Goal: Task Accomplishment & Management: Manage account settings

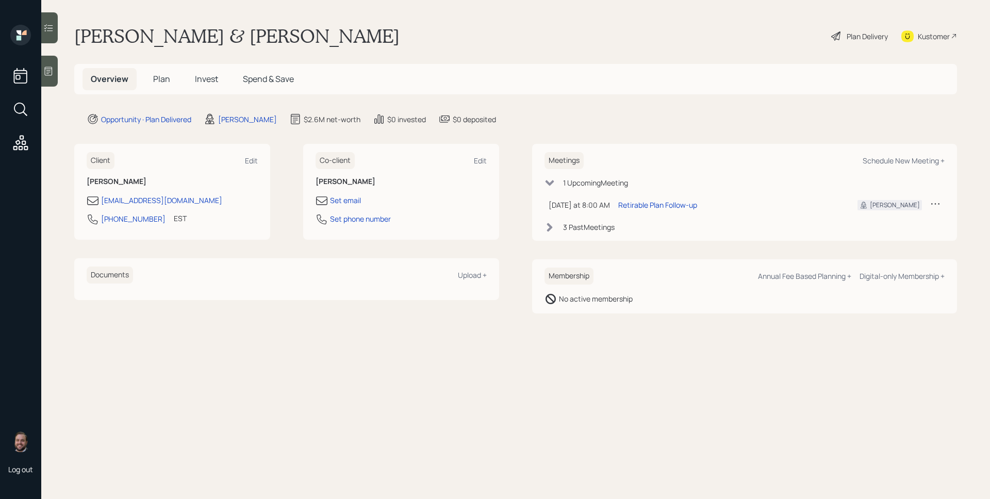
click at [161, 86] on h5 "Plan" at bounding box center [162, 79] width 34 height 22
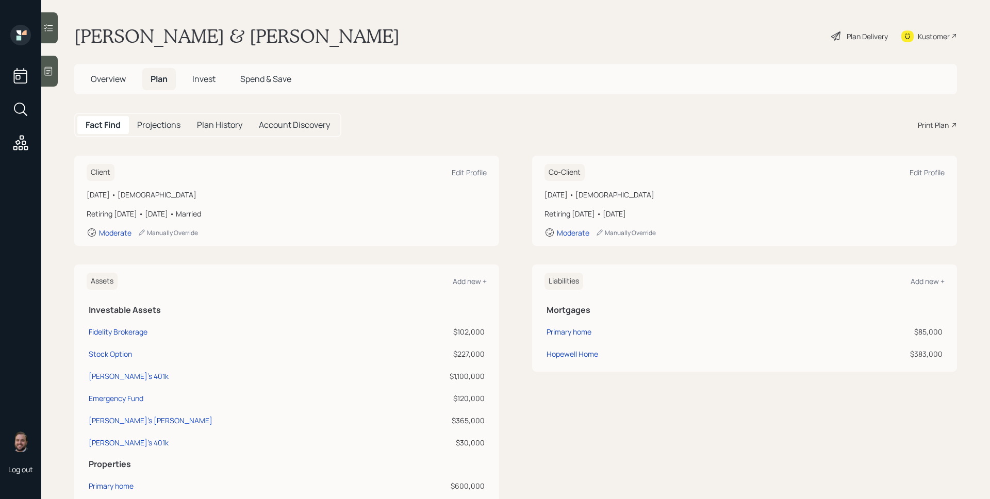
click at [201, 79] on span "Invest" at bounding box center [203, 78] width 23 height 11
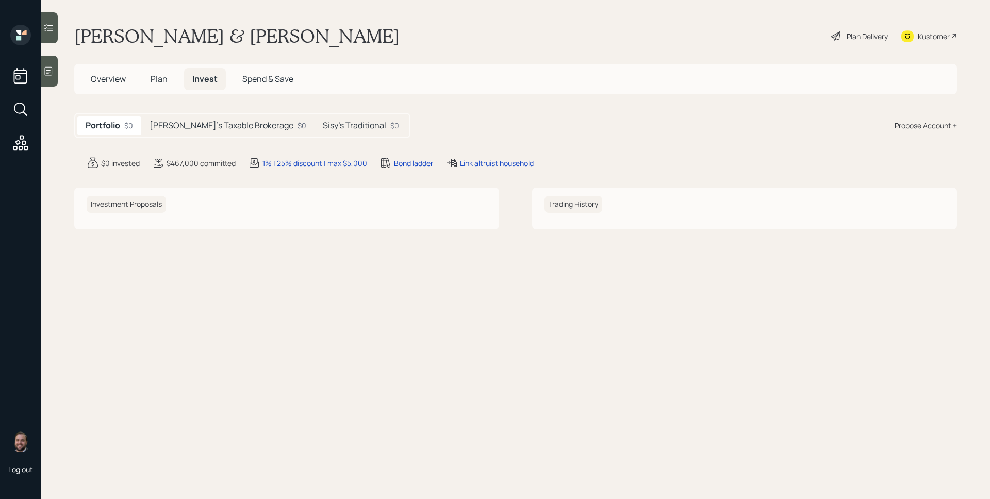
click at [194, 127] on h5 "[PERSON_NAME]'s Taxable Brokerage" at bounding box center [222, 126] width 144 height 10
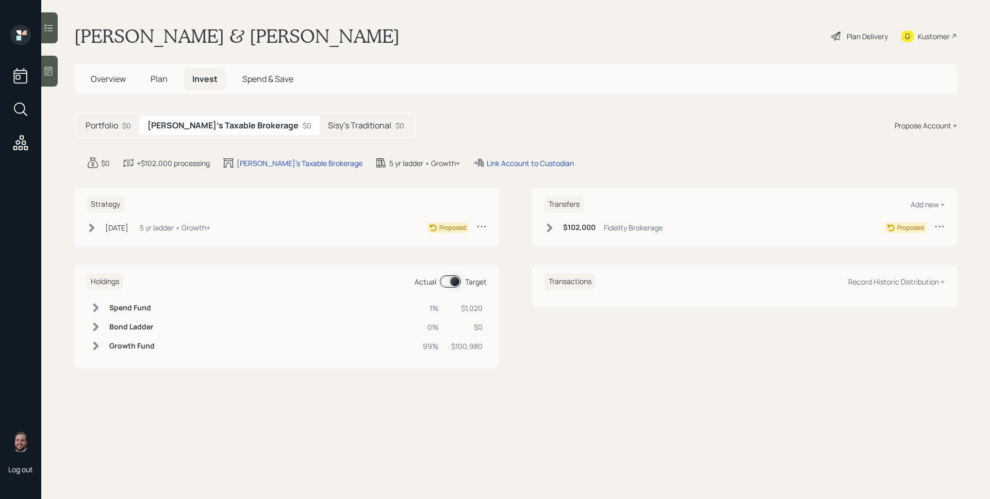
click at [181, 228] on div "5 yr ladder • Growth+" at bounding box center [175, 227] width 71 height 11
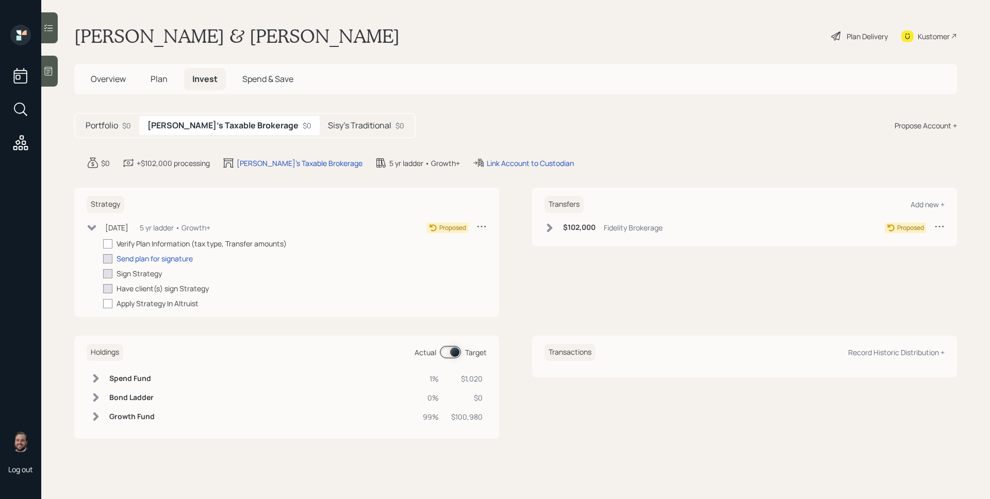
click at [328, 125] on h5 "Sisy's Traditional" at bounding box center [359, 126] width 63 height 10
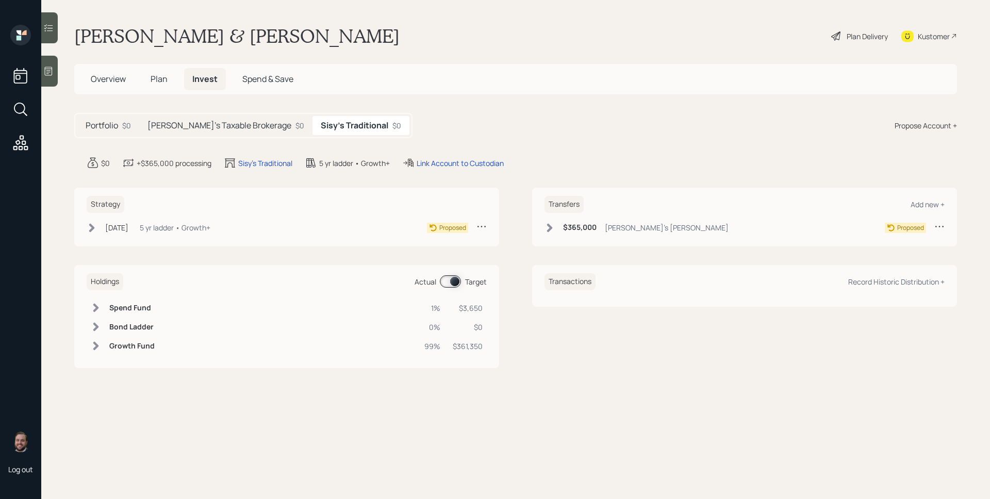
click at [149, 234] on div "Aug 15, 2025 Friday, August 15, 2025 2:42 PM MST 5 yr ladder • Growth+" at bounding box center [149, 227] width 124 height 13
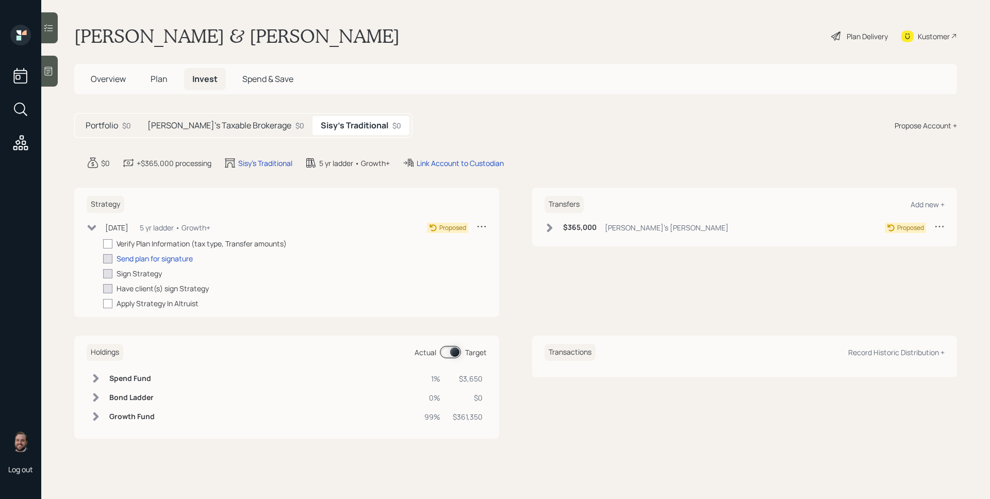
click at [226, 128] on h5 "[PERSON_NAME]'s Taxable Brokerage" at bounding box center [220, 126] width 144 height 10
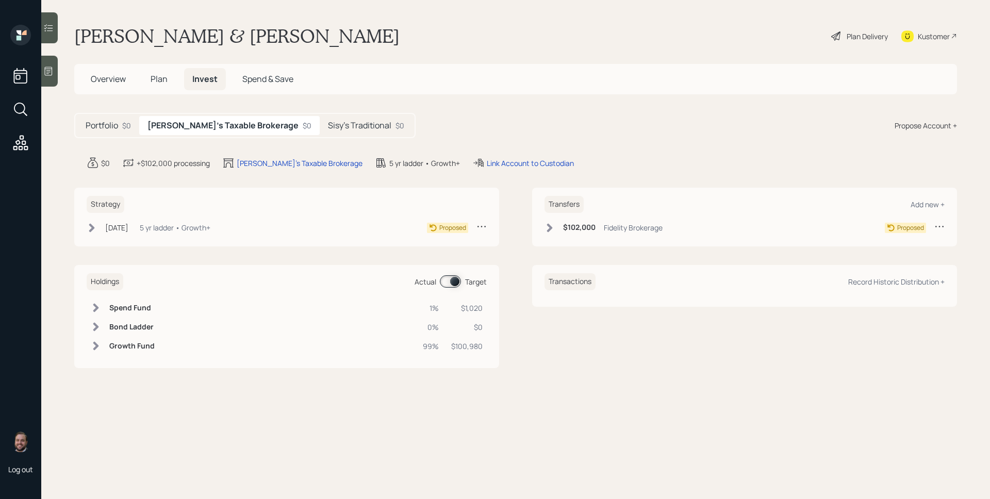
click at [455, 284] on span at bounding box center [450, 281] width 21 height 12
click at [445, 284] on input at bounding box center [442, 282] width 4 height 3
click at [118, 351] on td "Growth Fund" at bounding box center [132, 346] width 54 height 19
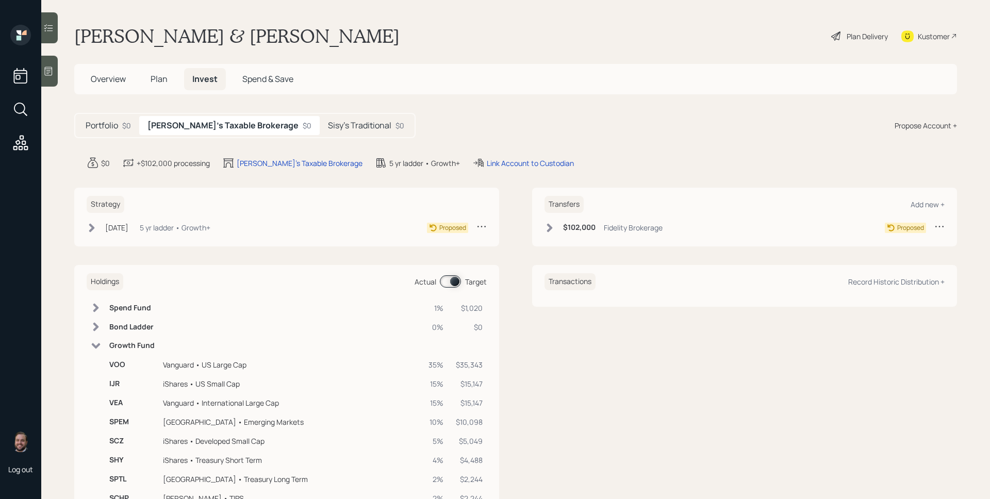
drag, startPoint x: 179, startPoint y: 75, endPoint x: 137, endPoint y: 78, distance: 42.4
click at [179, 75] on div "Overview Plan Invest Spend & Save" at bounding box center [192, 79] width 219 height 22
click at [137, 78] on div "Overview Plan Invest Spend & Save" at bounding box center [192, 79] width 219 height 22
click at [100, 81] on span "Overview" at bounding box center [108, 78] width 35 height 11
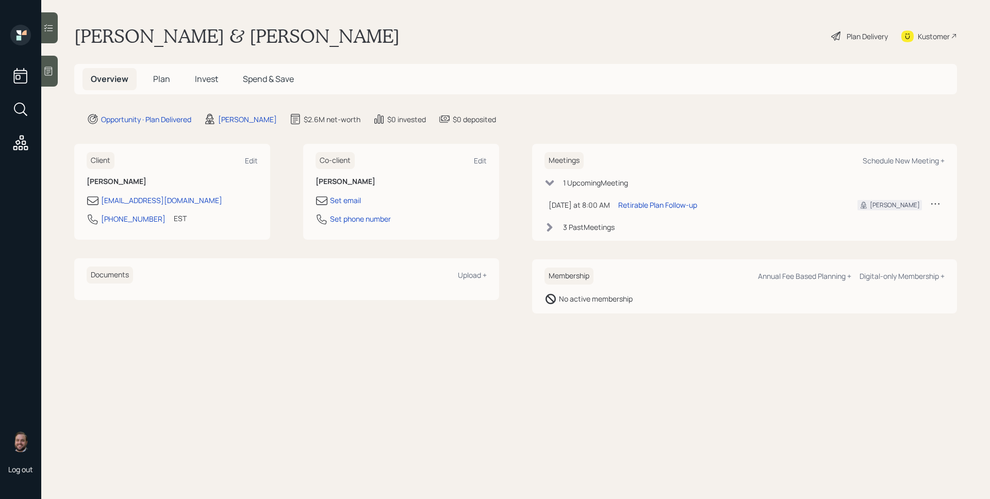
click at [854, 35] on div "Plan Delivery" at bounding box center [867, 36] width 41 height 11
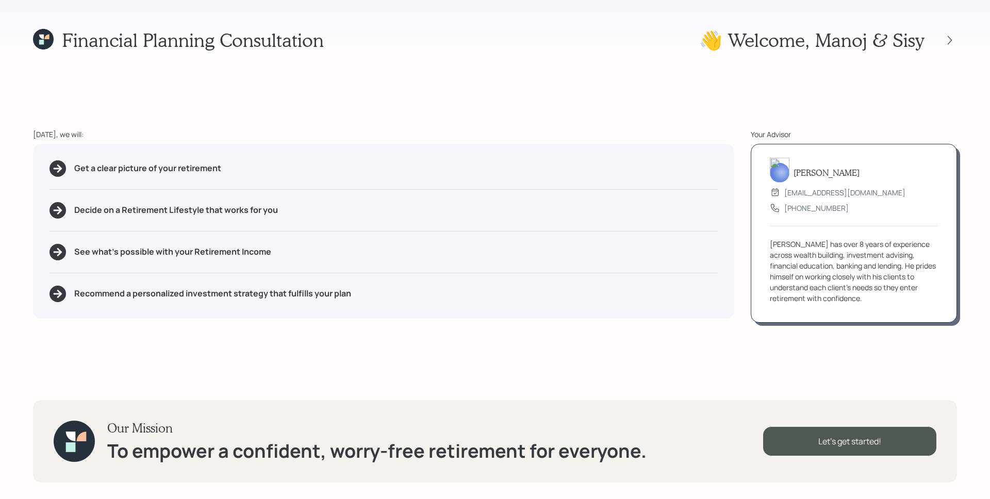
click at [460, 108] on div "Financial Planning Consultation 👋 Welcome , Manoj & Sisy Today, we will: Get a …" at bounding box center [495, 249] width 990 height 499
click at [53, 41] on icon at bounding box center [43, 39] width 21 height 21
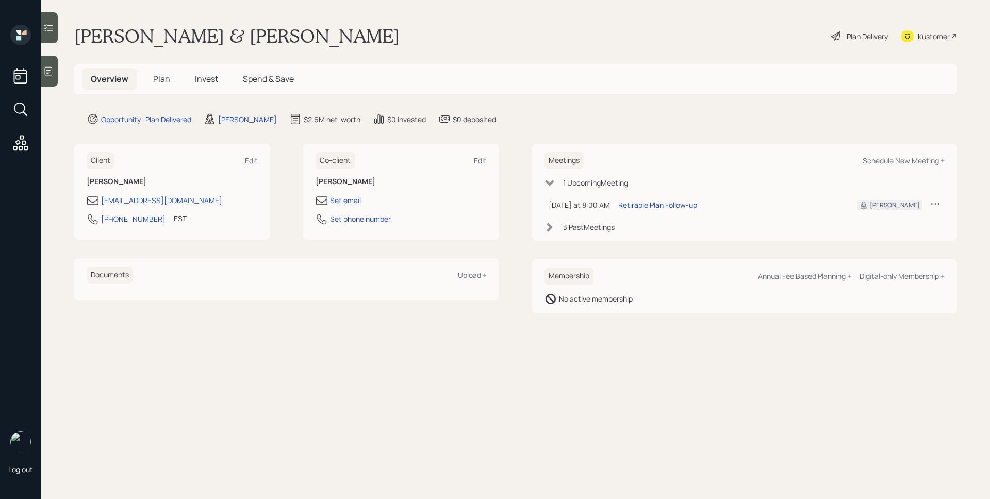
drag, startPoint x: 164, startPoint y: 80, endPoint x: 466, endPoint y: 149, distance: 309.9
click at [164, 79] on span "Plan" at bounding box center [161, 78] width 17 height 11
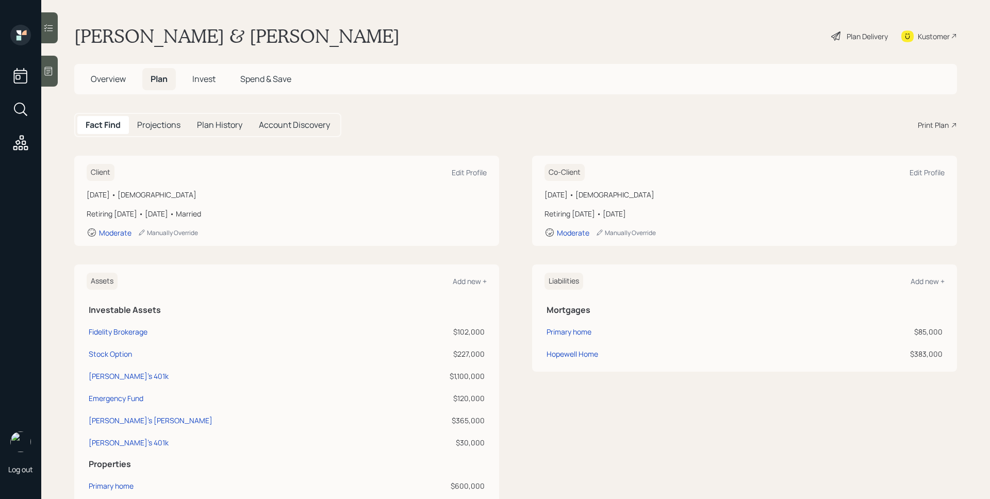
click at [923, 124] on div "Print Plan" at bounding box center [933, 125] width 31 height 11
drag, startPoint x: 200, startPoint y: 75, endPoint x: 218, endPoint y: 86, distance: 21.3
click at [200, 75] on span "Invest" at bounding box center [203, 78] width 23 height 11
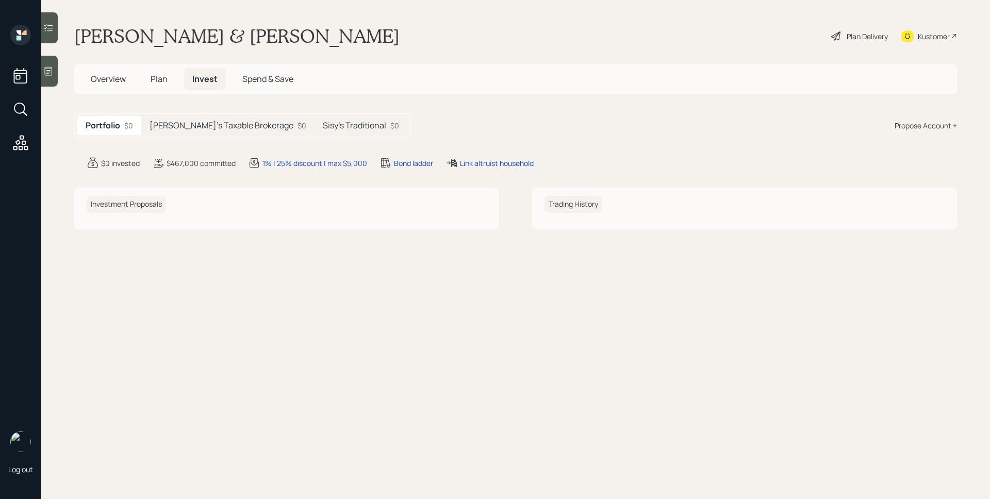
click at [339, 127] on h5 "Sisy's Traditional" at bounding box center [354, 126] width 63 height 10
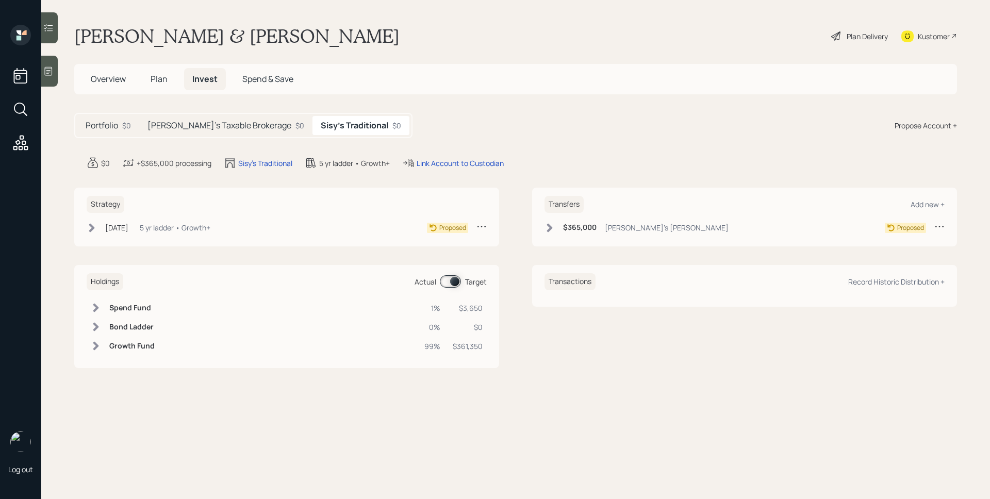
click at [859, 34] on div "Plan Delivery" at bounding box center [867, 36] width 41 height 11
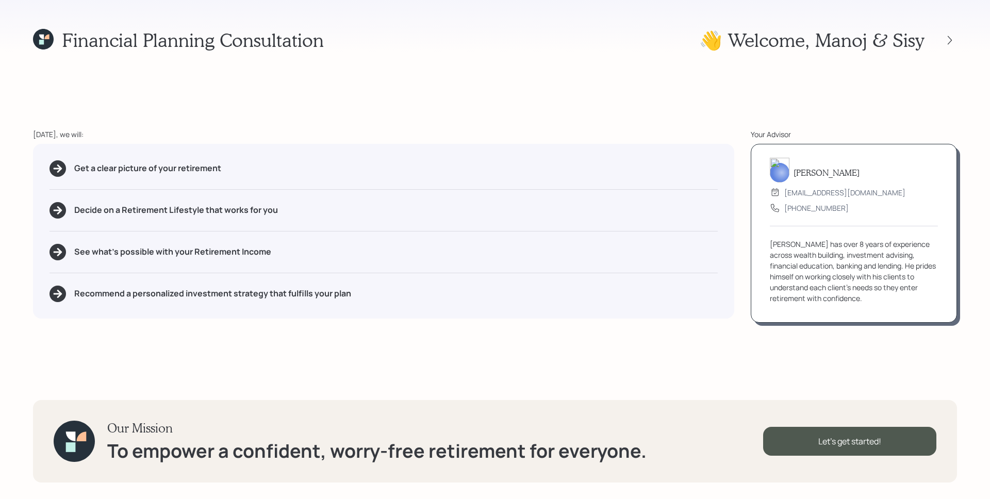
click at [942, 40] on div at bounding box center [940, 40] width 33 height 14
click at [952, 43] on icon at bounding box center [950, 40] width 10 height 10
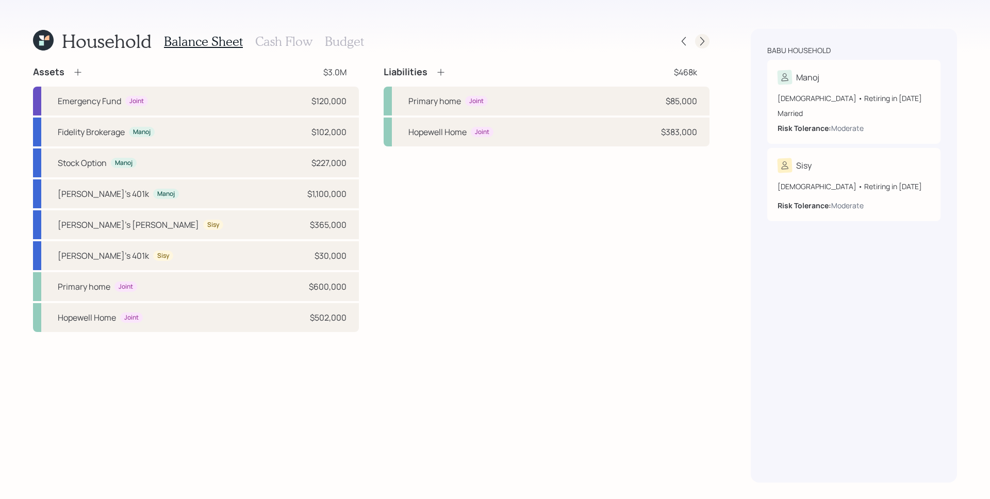
click at [705, 43] on icon at bounding box center [702, 41] width 10 height 10
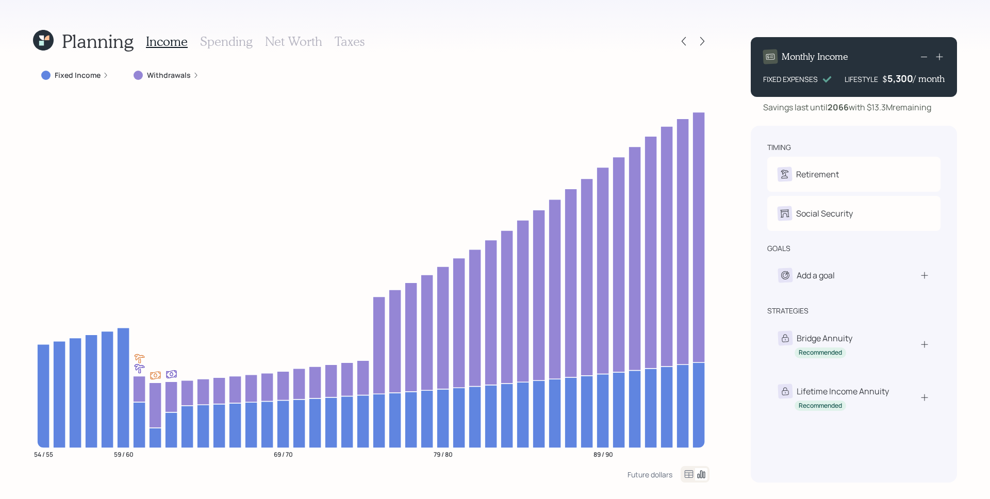
click at [705, 44] on icon at bounding box center [702, 41] width 10 height 10
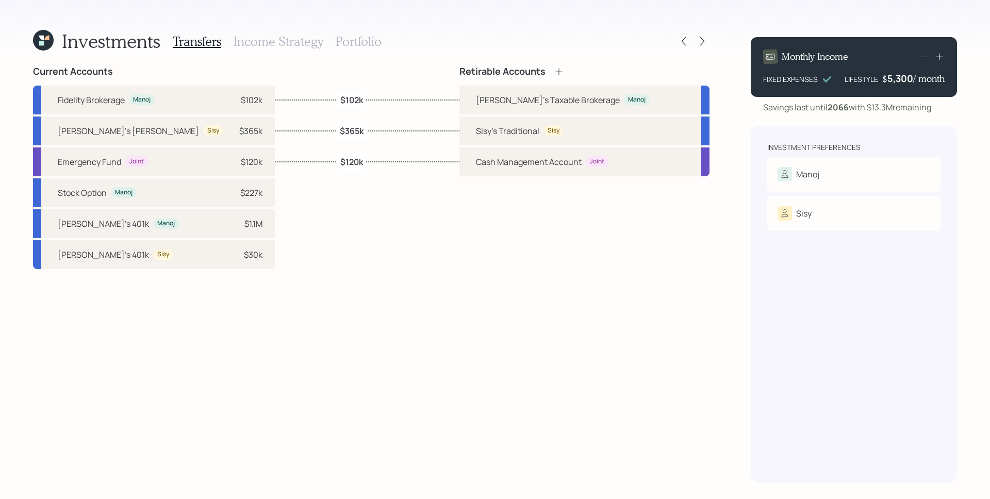
click at [347, 128] on label "$365k" at bounding box center [352, 130] width 24 height 11
select select "e7f06773-63b4-4b2b-81d8-92b3a5580591"
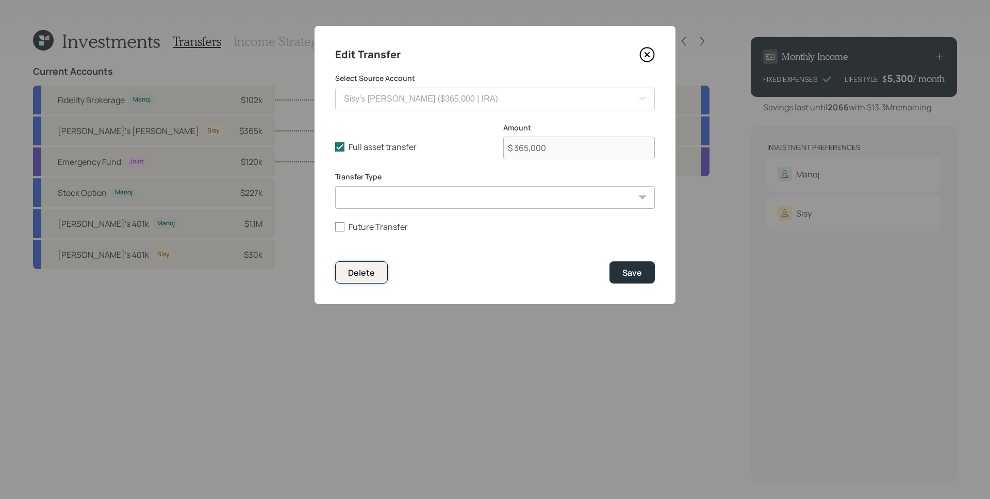
click at [360, 275] on div "Delete" at bounding box center [361, 272] width 27 height 11
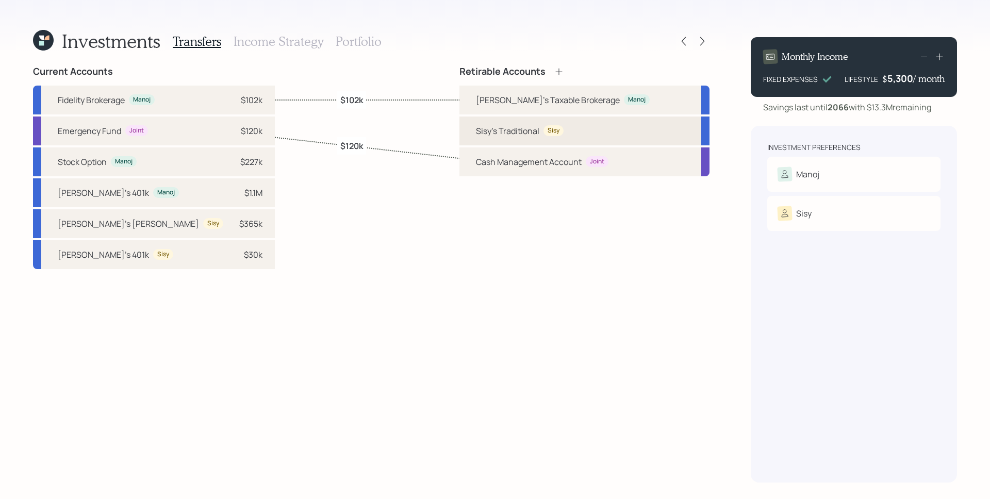
click at [539, 132] on div "Sisy's Traditional" at bounding box center [507, 131] width 63 height 12
select select "traditional"
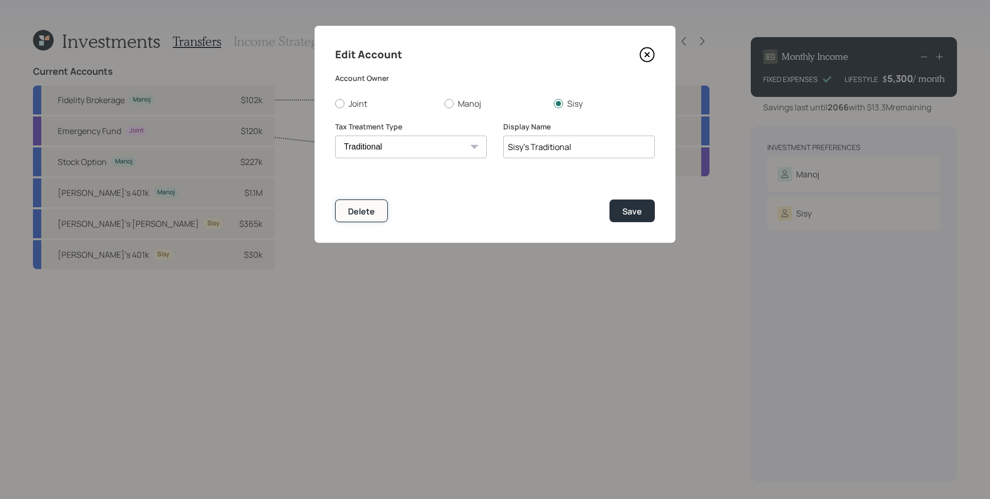
drag, startPoint x: 375, startPoint y: 218, endPoint x: 453, endPoint y: 296, distance: 109.8
click at [375, 221] on button "Delete" at bounding box center [361, 211] width 53 height 22
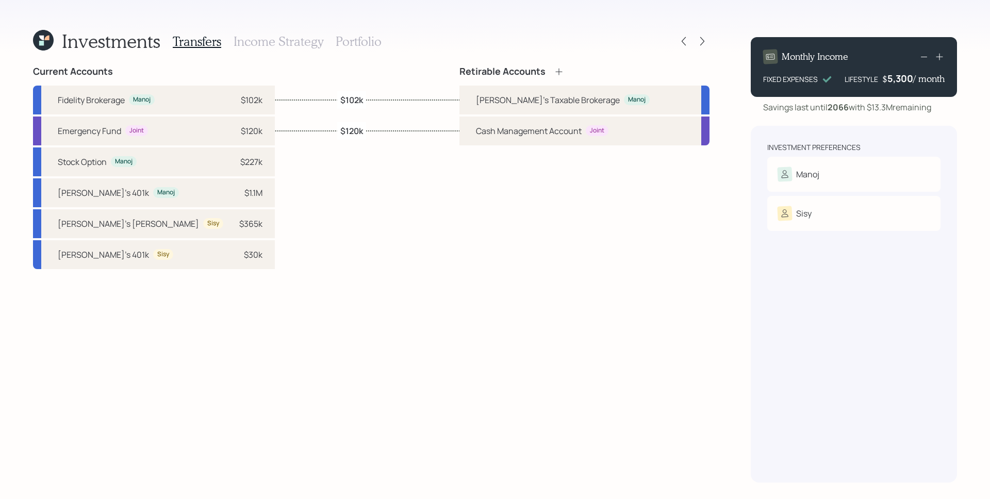
click at [349, 29] on div "Transfers Income Strategy Portfolio" at bounding box center [277, 41] width 209 height 25
drag, startPoint x: 353, startPoint y: 38, endPoint x: 429, endPoint y: 59, distance: 78.9
click at [354, 38] on h3 "Portfolio" at bounding box center [359, 41] width 46 height 15
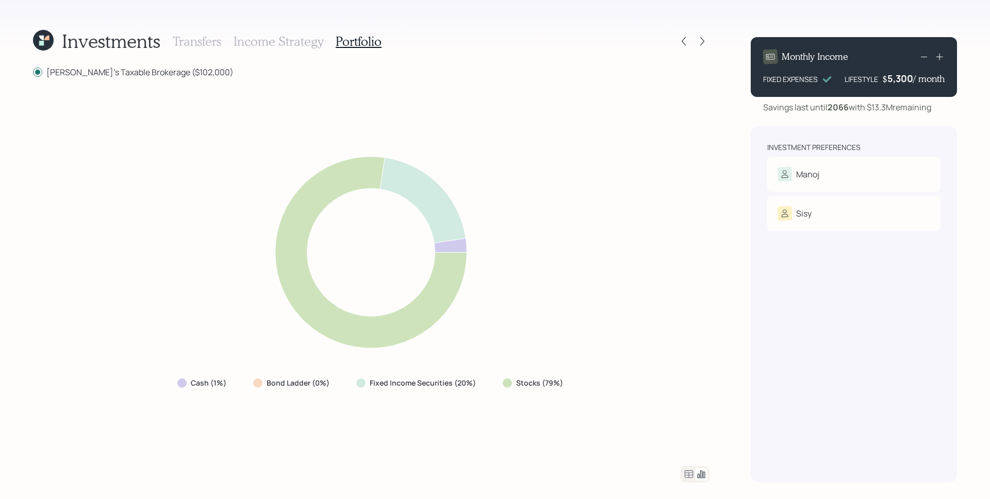
click at [688, 473] on icon at bounding box center [689, 474] width 9 height 8
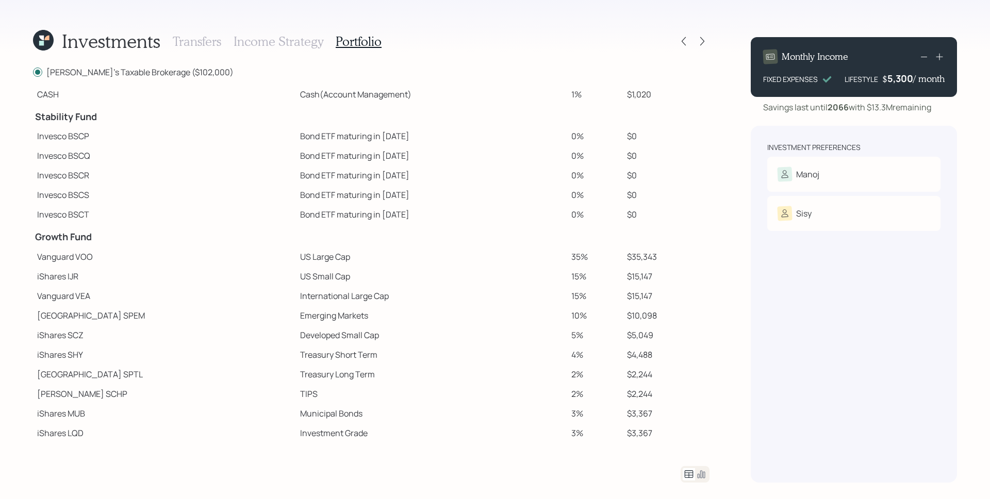
scroll to position [73, 0]
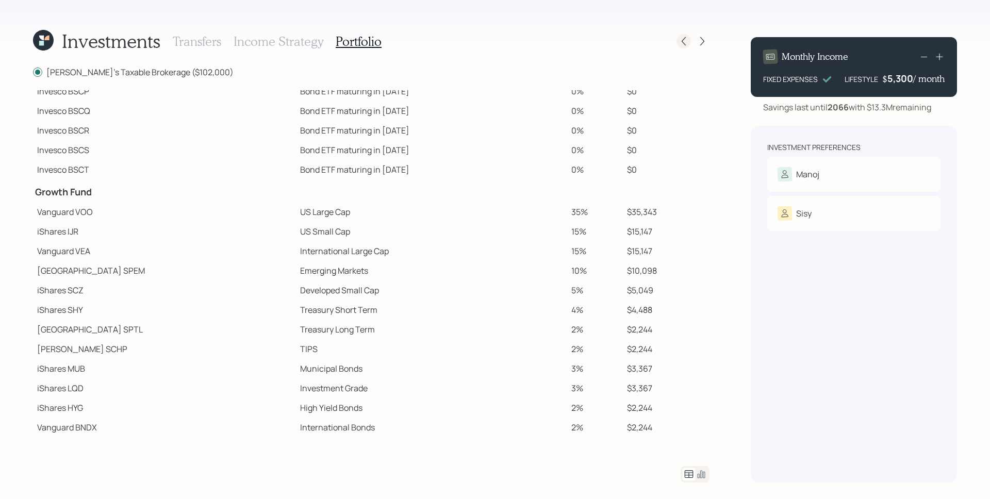
click at [683, 40] on icon at bounding box center [684, 41] width 10 height 10
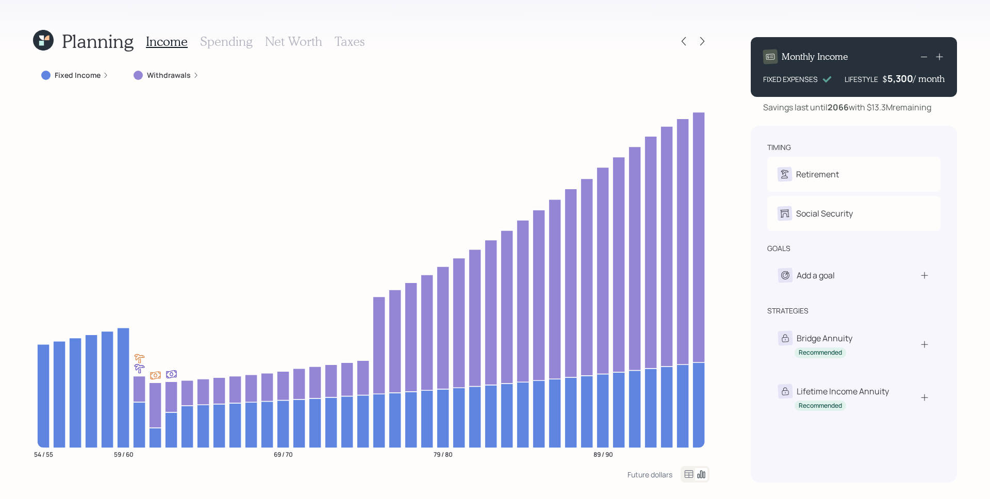
click at [193, 78] on div "Withdrawals" at bounding box center [167, 75] width 66 height 10
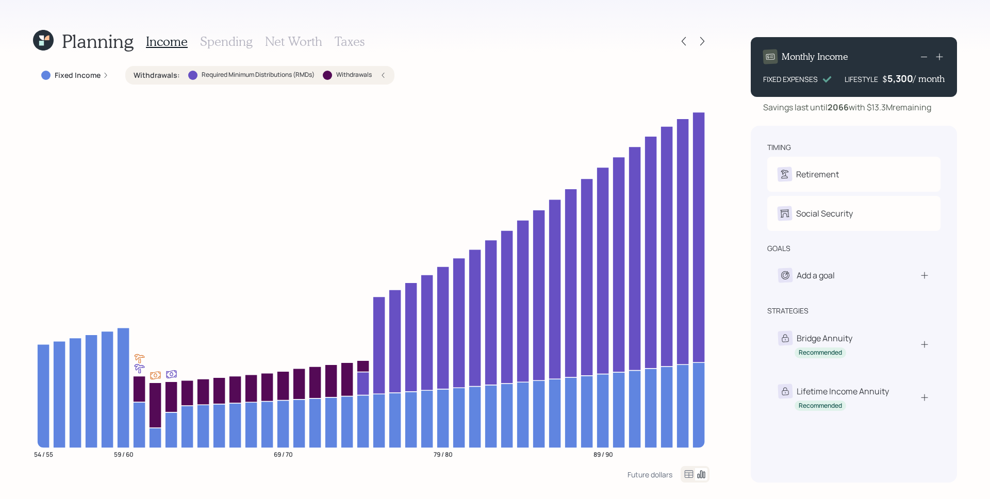
click at [348, 37] on h3 "Taxes" at bounding box center [350, 41] width 30 height 15
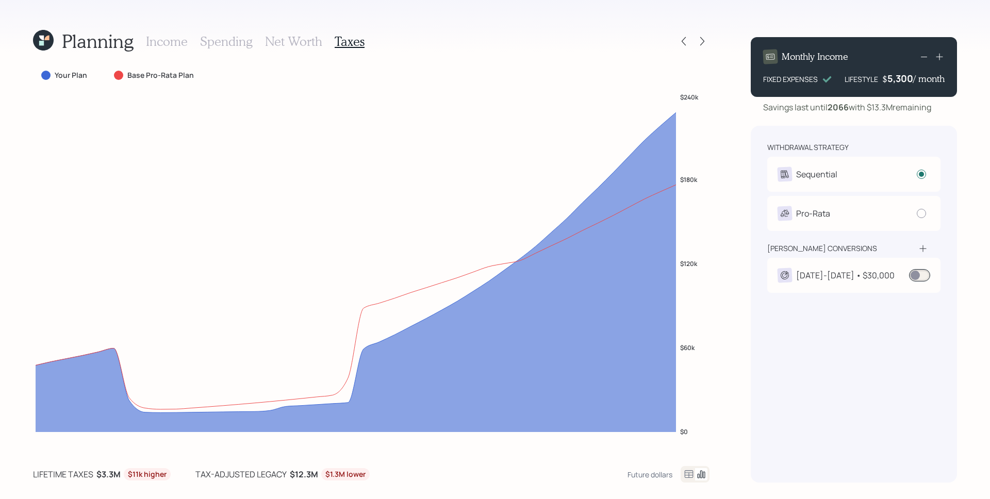
click at [860, 278] on div "2032-2044 • $30,000" at bounding box center [845, 275] width 99 height 12
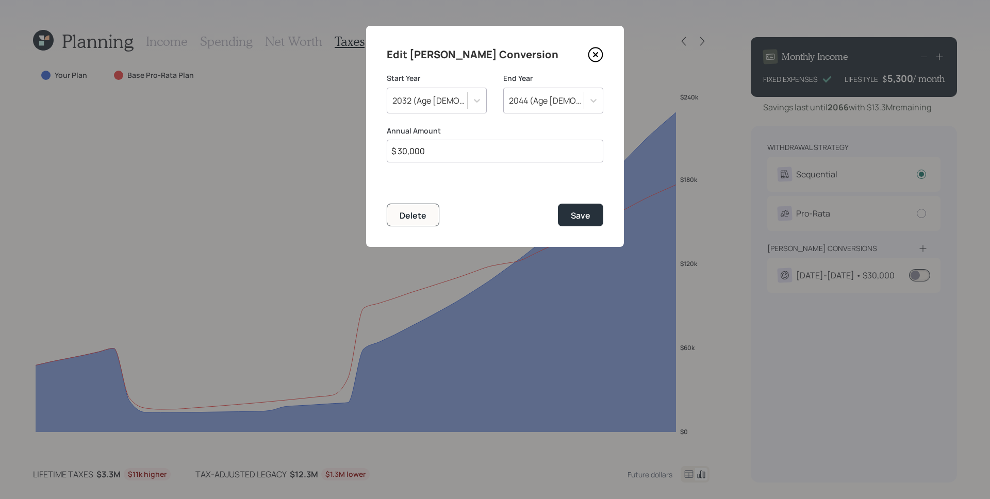
click at [590, 54] on icon at bounding box center [595, 54] width 15 height 15
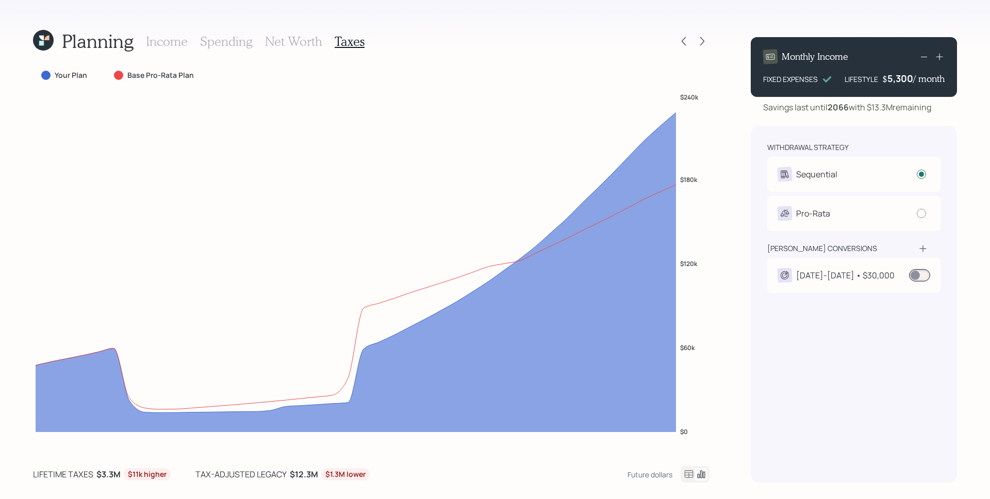
click at [926, 274] on span at bounding box center [919, 275] width 21 height 12
click at [921, 277] on span at bounding box center [919, 275] width 21 height 12
click at [679, 43] on icon at bounding box center [684, 41] width 10 height 10
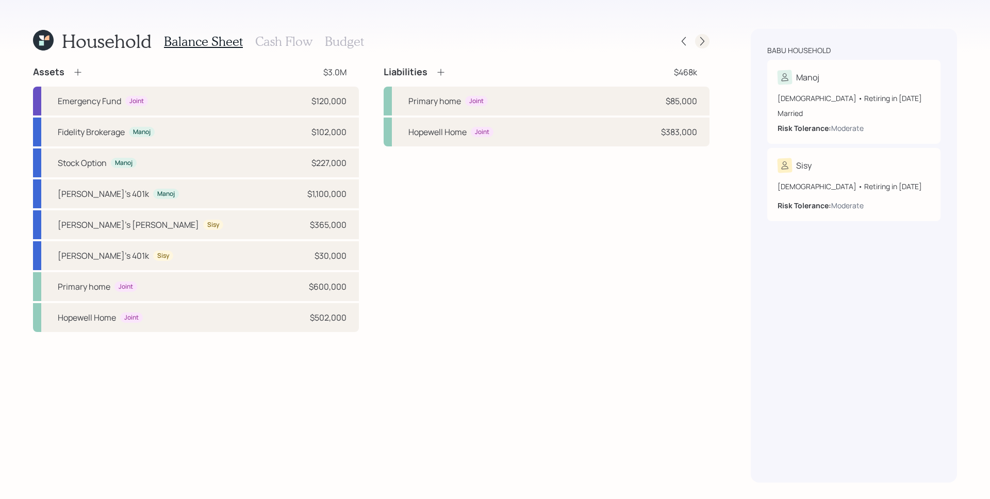
click at [703, 39] on icon at bounding box center [702, 41] width 10 height 10
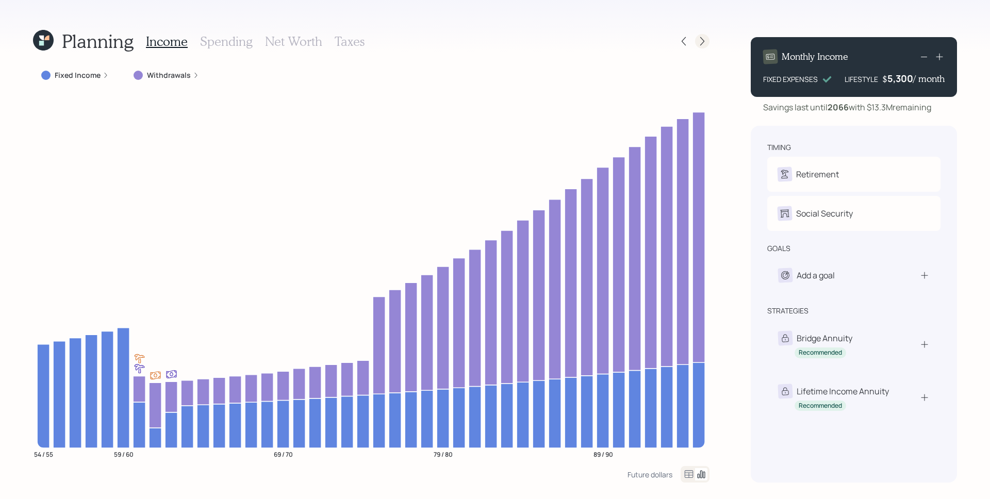
click at [704, 47] on div at bounding box center [702, 41] width 14 height 14
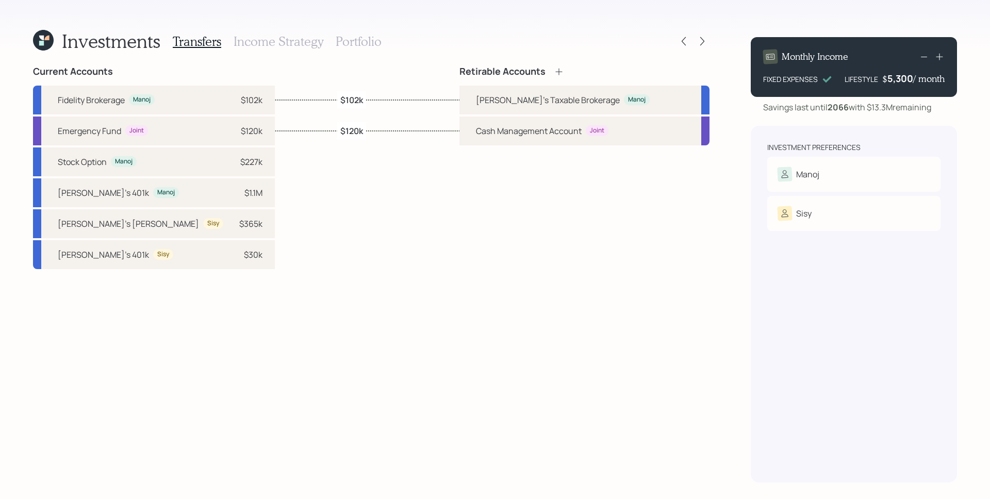
drag, startPoint x: 363, startPoint y: 42, endPoint x: 390, endPoint y: 58, distance: 31.2
click at [364, 42] on h3 "Portfolio" at bounding box center [359, 41] width 46 height 15
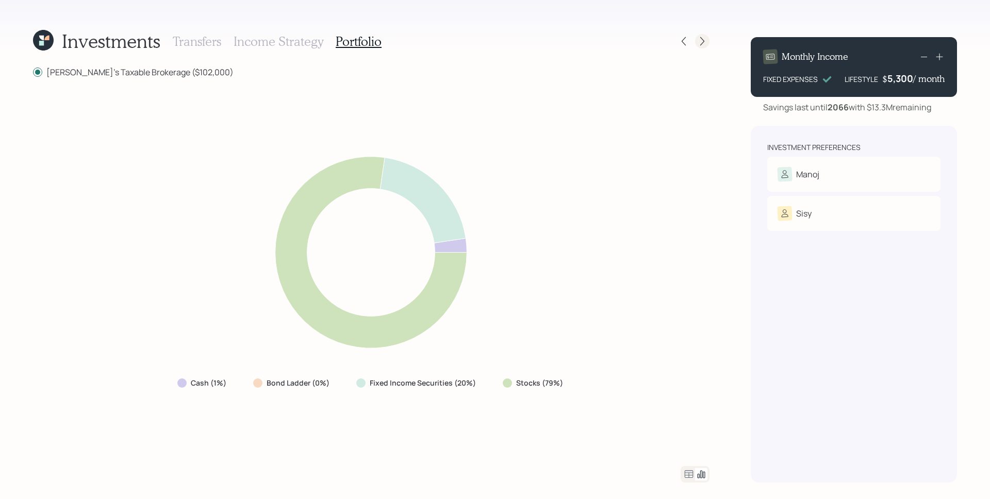
click at [698, 40] on icon at bounding box center [702, 41] width 10 height 10
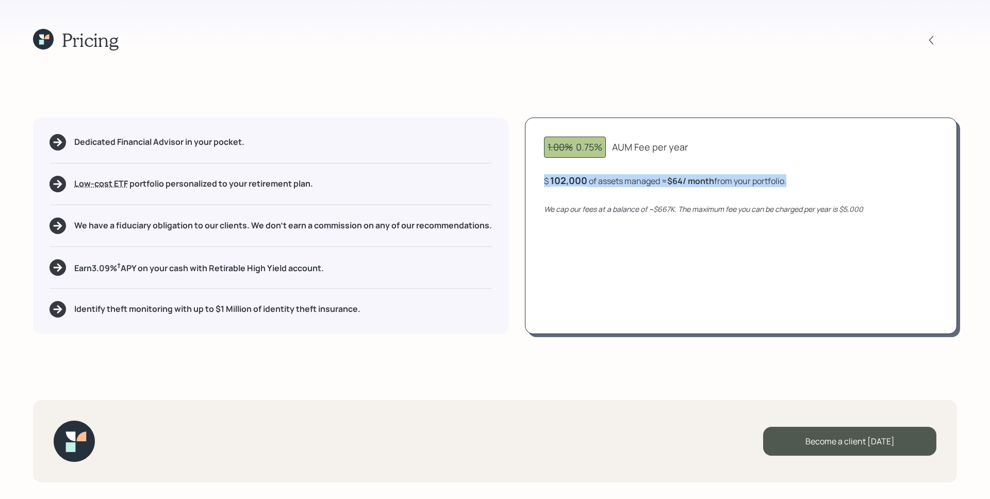
drag, startPoint x: 613, startPoint y: 186, endPoint x: 684, endPoint y: 191, distance: 70.9
click at [684, 191] on div "1.00% 0.75% AUM Fee per year $ 102,000 of assets managed ≈ $64 / month from you…" at bounding box center [741, 226] width 432 height 217
click at [681, 195] on div "1.00% 0.75% AUM Fee per year $ 102,000 of assets managed ≈ $64 / month from you…" at bounding box center [741, 226] width 432 height 217
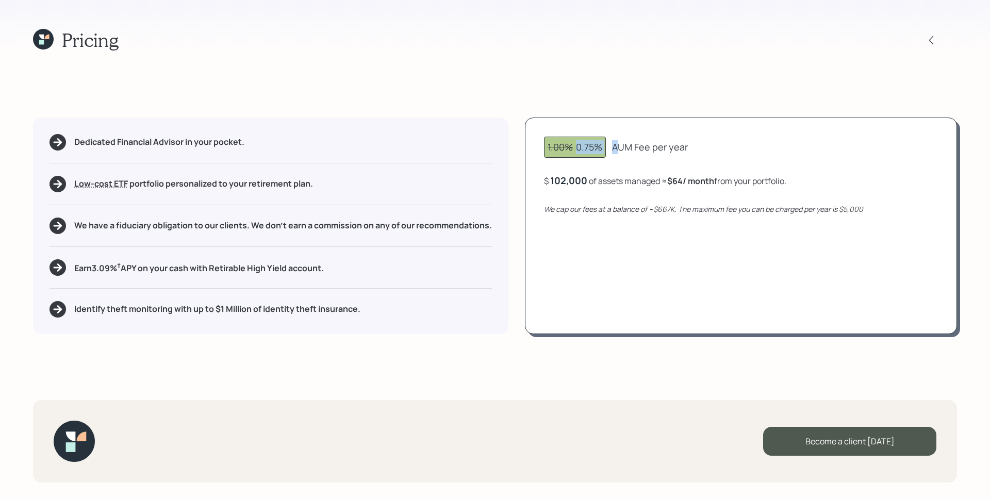
drag, startPoint x: 574, startPoint y: 148, endPoint x: 619, endPoint y: 153, distance: 45.2
click at [619, 153] on div "1.00% 0.75% AUM Fee per year" at bounding box center [741, 147] width 394 height 21
click at [620, 241] on div "1.00% 0.75% AUM Fee per year $ 102,000 of assets managed ≈ $64 / month from you…" at bounding box center [741, 226] width 432 height 217
click at [605, 293] on div "1.00% 0.75% AUM Fee per year $ 102,000 of assets managed ≈ $64 / month from you…" at bounding box center [741, 226] width 432 height 217
drag, startPoint x: 650, startPoint y: 209, endPoint x: 710, endPoint y: 219, distance: 60.5
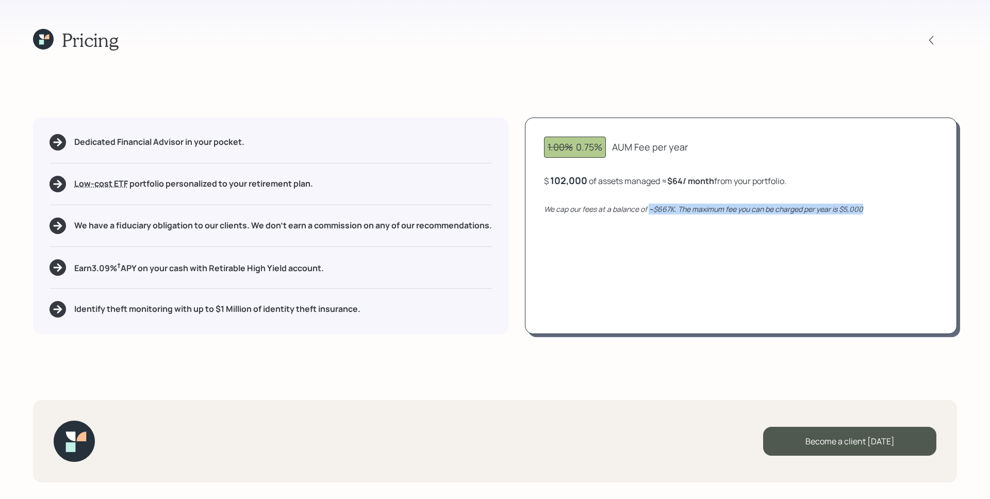
click at [710, 219] on div "1.00% 0.75% AUM Fee per year $ 102,000 of assets managed ≈ $64 / month from you…" at bounding box center [741, 226] width 432 height 217
click at [658, 217] on div "1.00% 0.75% AUM Fee per year $ 102,000 of assets managed ≈ $64 / month from you…" at bounding box center [741, 226] width 432 height 217
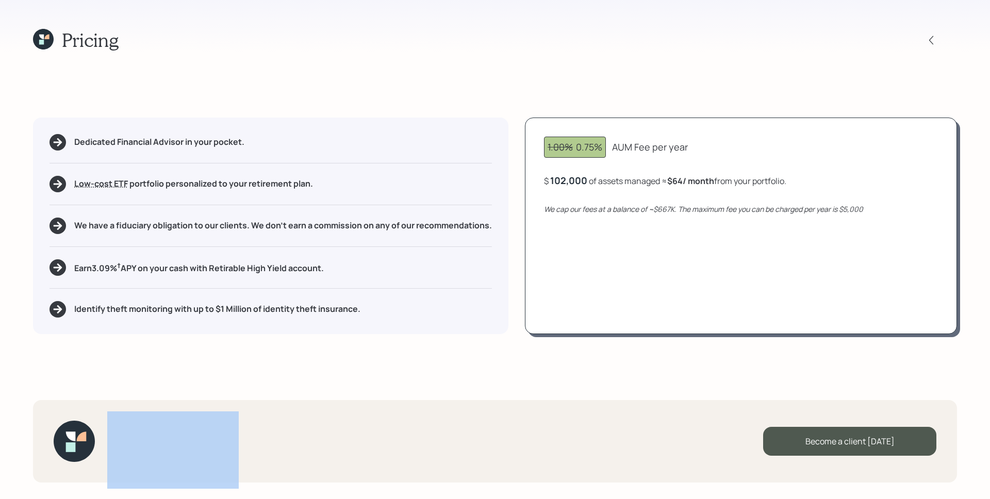
click at [658, 217] on div "1.00% 0.75% AUM Fee per year $ 102,000 of assets managed ≈ $64 / month from you…" at bounding box center [741, 226] width 432 height 217
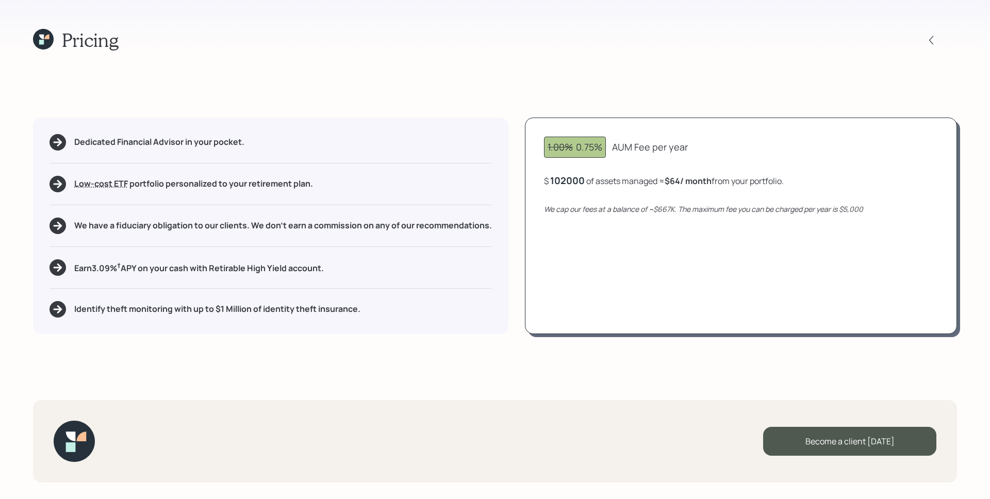
click at [552, 184] on div "102000" at bounding box center [567, 180] width 35 height 12
click at [607, 298] on div "1.00% 0.75% Base AUM Fee per year $ 1,102,000 of assets managed ≈ $417 / month …" at bounding box center [741, 226] width 432 height 217
drag, startPoint x: 818, startPoint y: 181, endPoint x: 895, endPoint y: 182, distance: 76.9
click at [897, 180] on div "$ 1,102,000 of assets managed ≈ $417 / month from your portfolio ≈ 0.46 % AUM ." at bounding box center [741, 180] width 394 height 13
click at [559, 183] on div "1102000" at bounding box center [569, 180] width 39 height 12
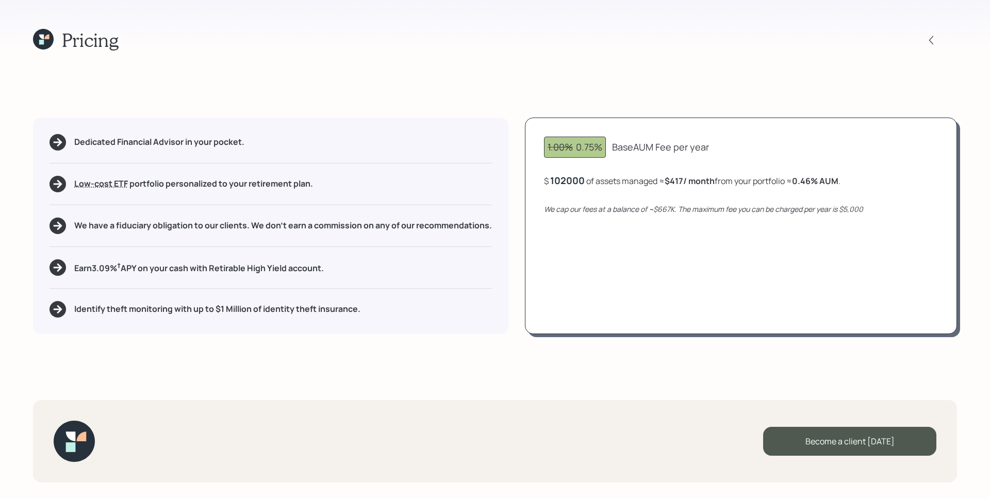
click at [580, 265] on div "1.00% 0.75% Base AUM Fee per year $ 102000 of assets managed ≈ $417 / month fro…" at bounding box center [741, 226] width 432 height 217
click at [115, 151] on div "Dedicated Financial Advisor in your pocket. Low-cost ETF Retirable uses diversi…" at bounding box center [271, 226] width 476 height 217
drag, startPoint x: 842, startPoint y: 278, endPoint x: 852, endPoint y: 290, distance: 15.8
click at [843, 281] on div "1.00% 0.75% AUM Fee per year $ 102,000 of assets managed ≈ $64 / month from you…" at bounding box center [741, 226] width 432 height 217
drag, startPoint x: 579, startPoint y: 151, endPoint x: 667, endPoint y: 172, distance: 90.2
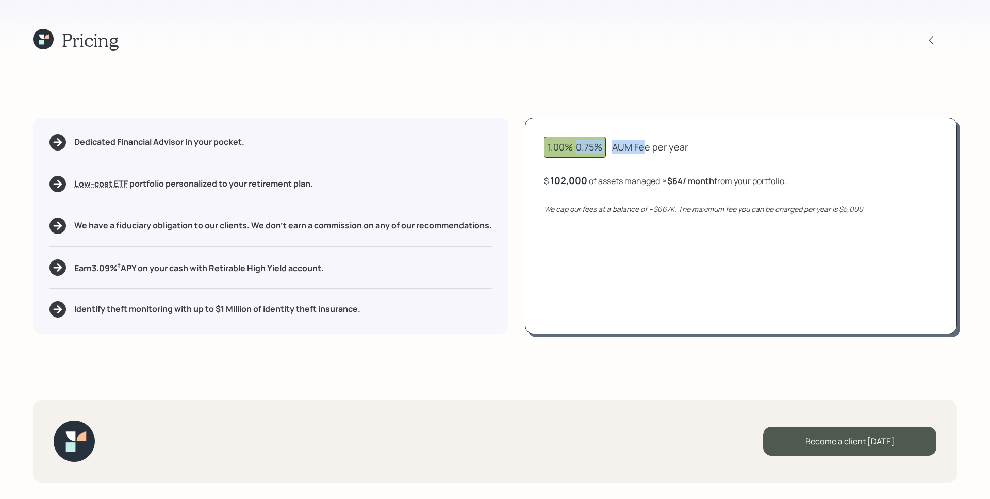
click at [659, 144] on div "1.00% 0.75% AUM Fee per year" at bounding box center [741, 147] width 394 height 21
drag, startPoint x: 695, startPoint y: 277, endPoint x: 671, endPoint y: 297, distance: 31.5
click at [695, 277] on div "1.00% 0.75% AUM Fee per year $ 102,000 of assets managed ≈ $64 / month from you…" at bounding box center [741, 226] width 432 height 217
drag, startPoint x: 578, startPoint y: 152, endPoint x: 639, endPoint y: 151, distance: 61.4
click at [639, 151] on div "1.00% 0.75% AUM Fee per year" at bounding box center [741, 147] width 394 height 21
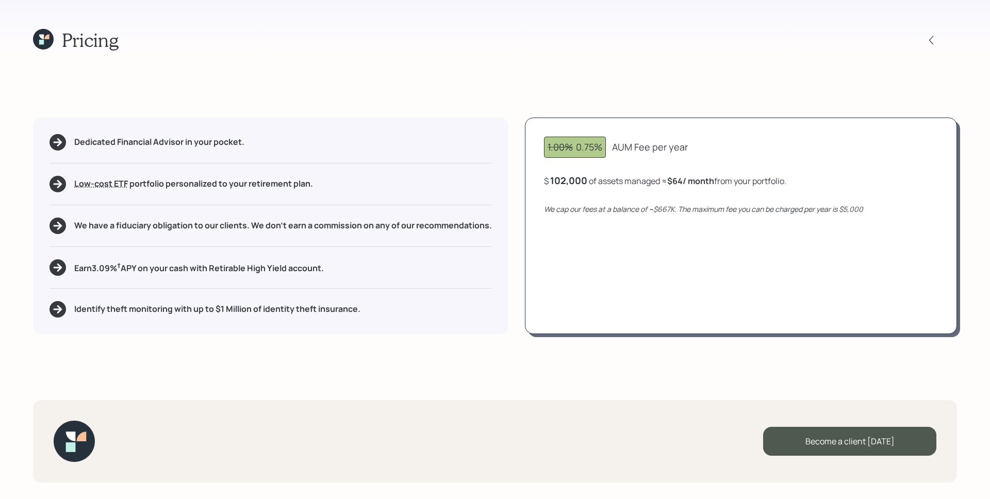
drag, startPoint x: 600, startPoint y: 158, endPoint x: 597, endPoint y: 170, distance: 12.4
click at [600, 158] on div "1.00% 0.75% AUM Fee per year $ 102,000 of assets managed ≈ $64 / month from you…" at bounding box center [741, 226] width 432 height 217
drag, startPoint x: 551, startPoint y: 184, endPoint x: 624, endPoint y: 185, distance: 72.7
click at [624, 185] on div "$ 102000 of assets managed ≈ $64 / month from your portfolio ." at bounding box center [664, 180] width 240 height 13
click at [627, 233] on div "1.00% 0.75% AUM Fee per year $ 102,000 of assets managed ≈ $64 / month from you…" at bounding box center [741, 226] width 432 height 217
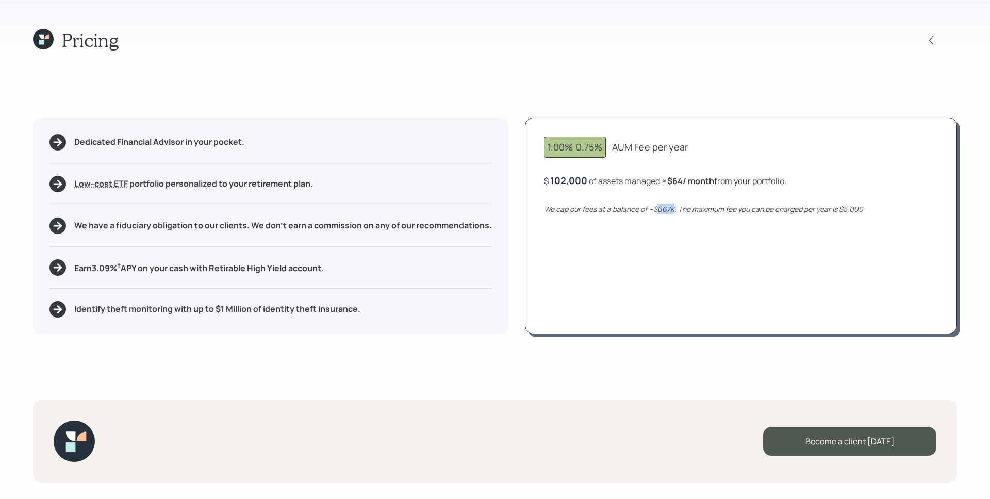
drag, startPoint x: 660, startPoint y: 209, endPoint x: 674, endPoint y: 207, distance: 14.6
click at [674, 207] on icon "We cap our fees at a balance of ~$667K. The maximum fee you can be charged per …" at bounding box center [703, 209] width 319 height 10
click at [680, 247] on div "1.00% 0.75% AUM Fee per year $ 102,000 of assets managed ≈ $64 / month from you…" at bounding box center [741, 226] width 432 height 217
drag, startPoint x: 658, startPoint y: 213, endPoint x: 673, endPoint y: 212, distance: 15.5
click at [673, 212] on icon "We cap our fees at a balance of ~$667K. The maximum fee you can be charged per …" at bounding box center [703, 209] width 319 height 10
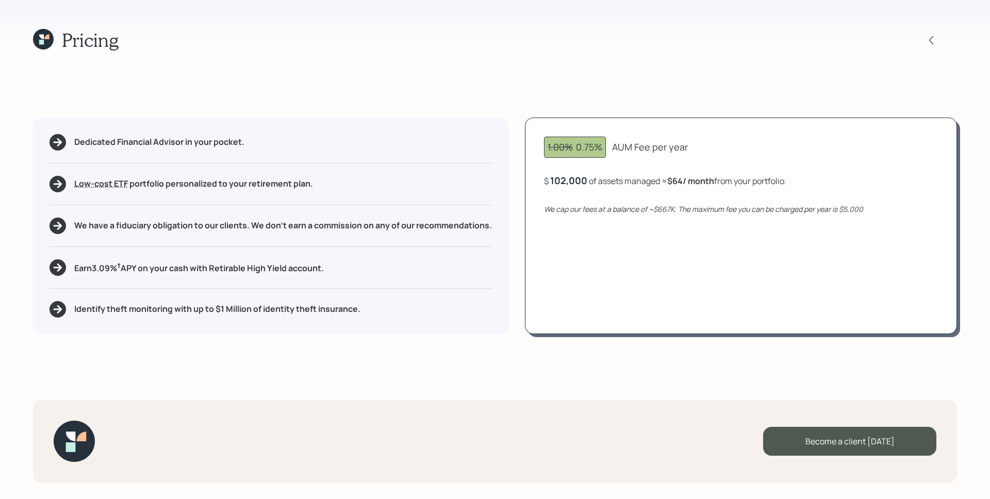
click at [682, 234] on div "1.00% 0.75% AUM Fee per year $ 102,000 of assets managed ≈ $64 / month from you…" at bounding box center [741, 226] width 432 height 217
drag, startPoint x: 554, startPoint y: 182, endPoint x: 603, endPoint y: 184, distance: 49.0
click at [603, 184] on div "$ 102000 of assets managed ≈ $64 / month from your portfolio ." at bounding box center [664, 180] width 240 height 13
click at [392, 278] on div "Dedicated Financial Advisor in your pocket. Low-cost ETF Retirable uses diversi…" at bounding box center [271, 226] width 476 height 217
click at [159, 279] on div "Dedicated Financial Advisor in your pocket. Low-cost ETF Retirable uses diversi…" at bounding box center [271, 226] width 476 height 217
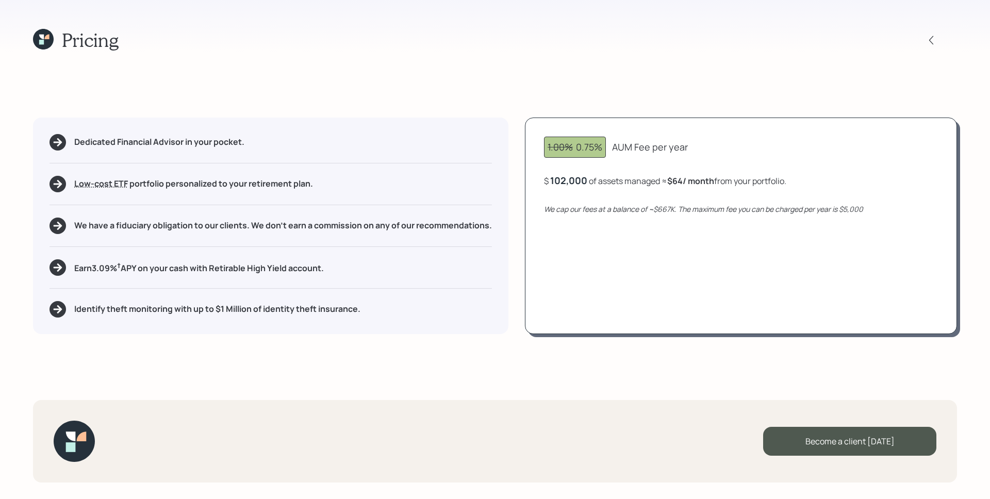
click at [159, 277] on div "Dedicated Financial Advisor in your pocket. Low-cost ETF Retirable uses diversi…" at bounding box center [271, 226] width 476 height 217
click at [457, 46] on div "Pricing" at bounding box center [495, 40] width 924 height 22
click at [931, 43] on icon at bounding box center [931, 40] width 10 height 10
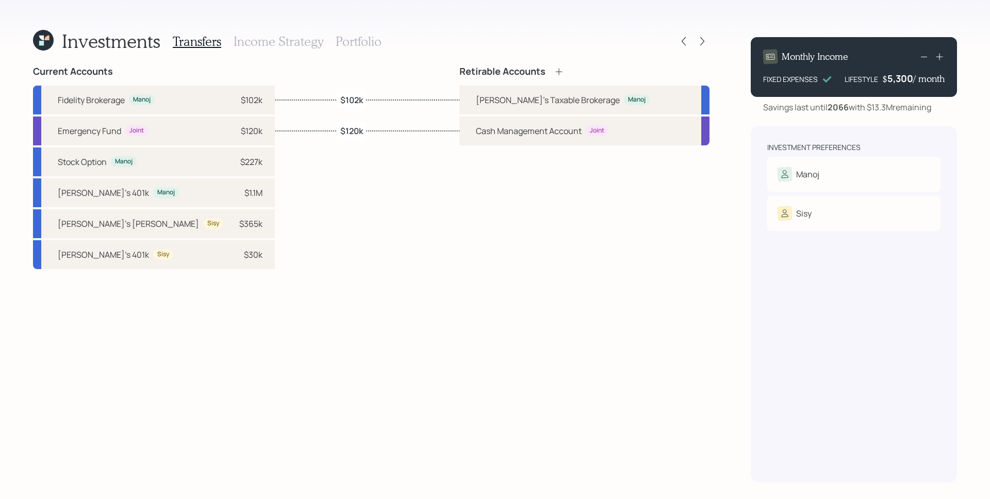
click at [36, 28] on div "Investments Transfers Income Strategy Portfolio Current Accounts Fidelity Broke…" at bounding box center [495, 249] width 990 height 499
click at [40, 42] on icon at bounding box center [41, 43] width 5 height 5
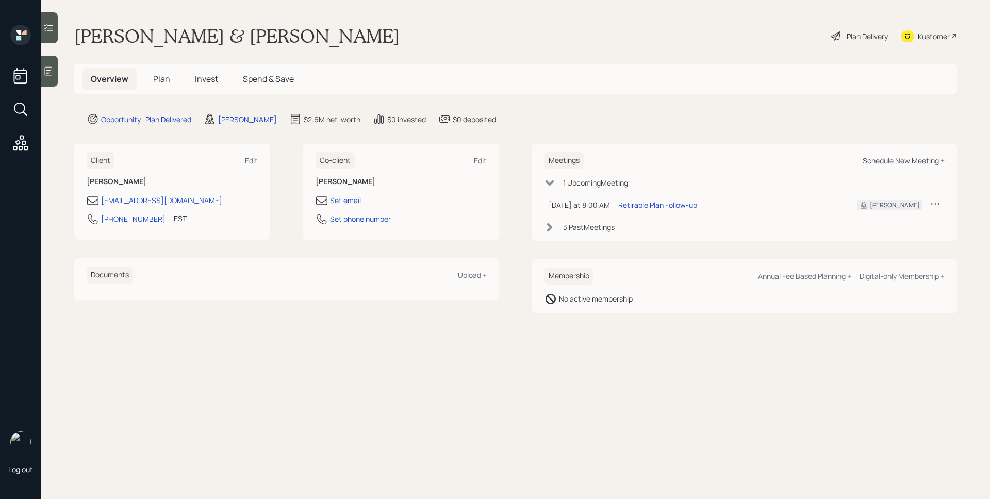
click at [902, 164] on div "Schedule New Meeting +" at bounding box center [904, 161] width 82 height 10
select select "d946c976-65aa-4529-ac9d-02c4f1114fc0"
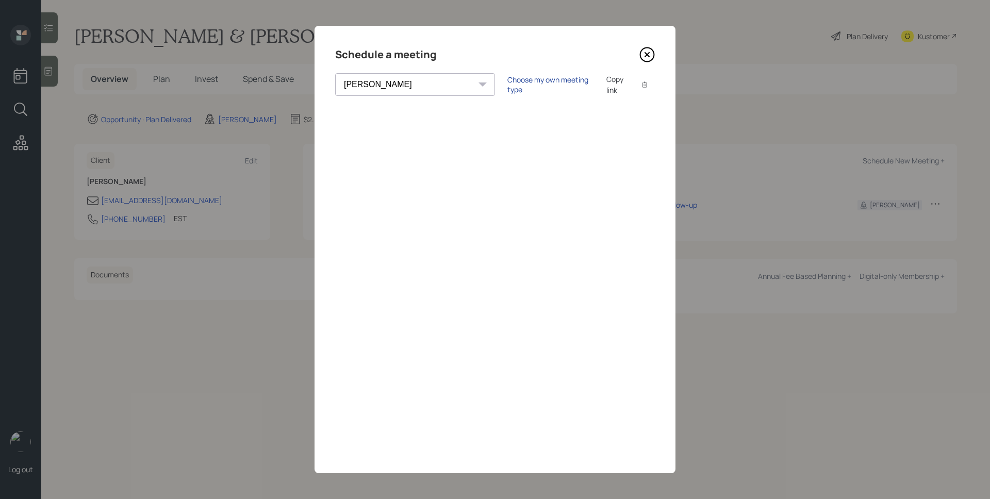
click at [508, 84] on div "Choose my own meeting type" at bounding box center [551, 85] width 87 height 20
click at [526, 83] on div "Use meeting type for lifecycle stage" at bounding box center [585, 85] width 119 height 10
drag, startPoint x: 647, startPoint y: 55, endPoint x: 723, endPoint y: 50, distance: 76.5
click at [647, 54] on icon at bounding box center [647, 55] width 4 height 4
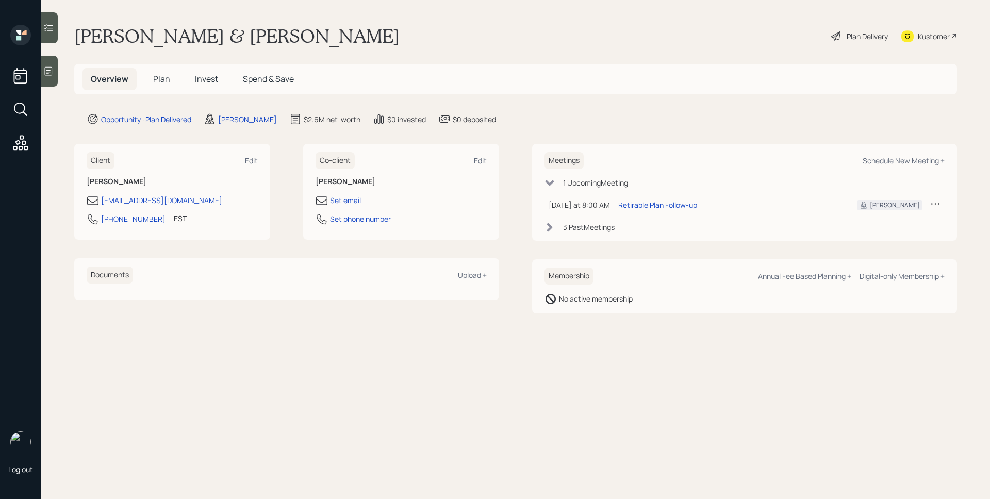
click at [151, 81] on h5 "Plan" at bounding box center [162, 79] width 34 height 22
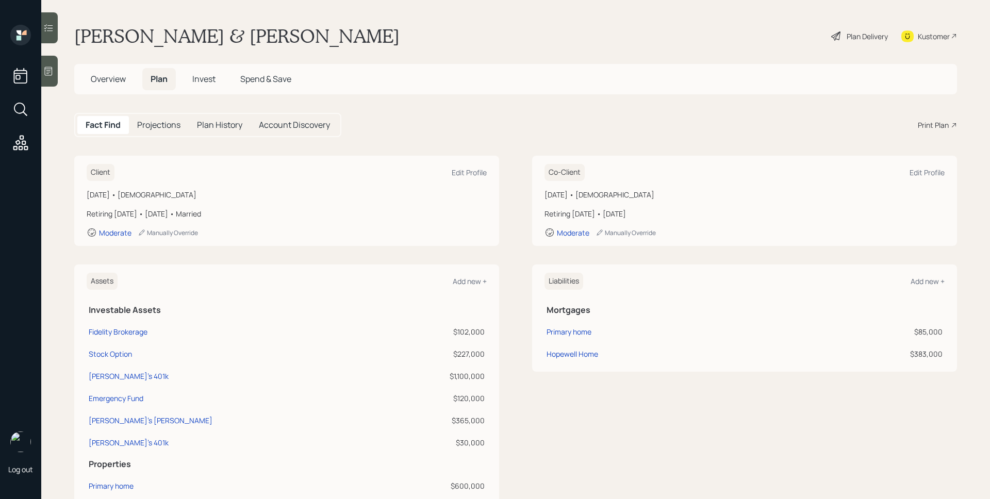
click at [918, 126] on div "Print Plan" at bounding box center [933, 125] width 31 height 11
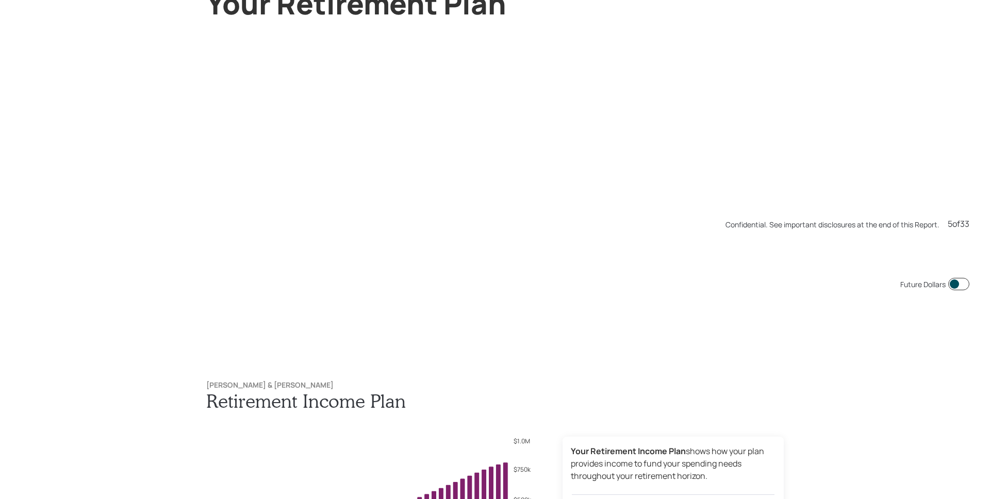
scroll to position [2496, 0]
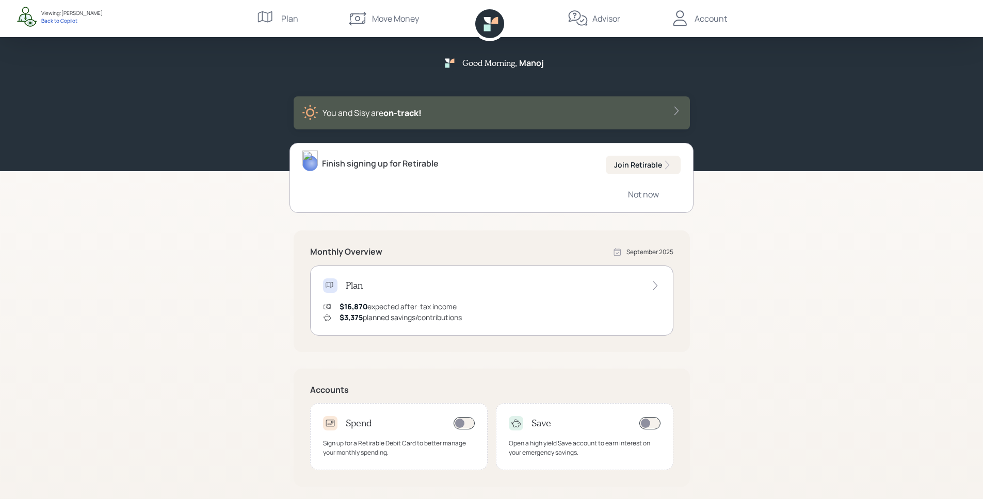
click at [596, 25] on div "Advisor" at bounding box center [593, 18] width 53 height 37
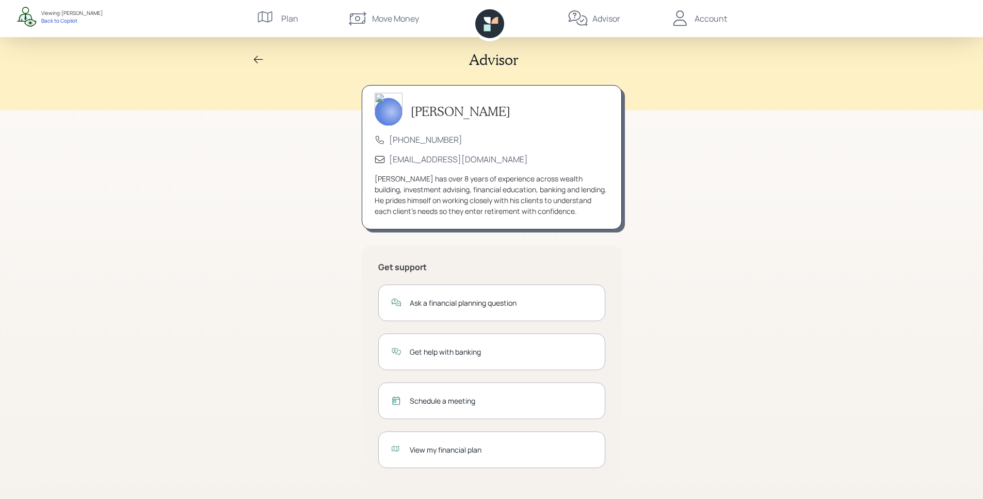
scroll to position [5, 0]
click at [439, 406] on div "Schedule a meeting" at bounding box center [491, 399] width 227 height 37
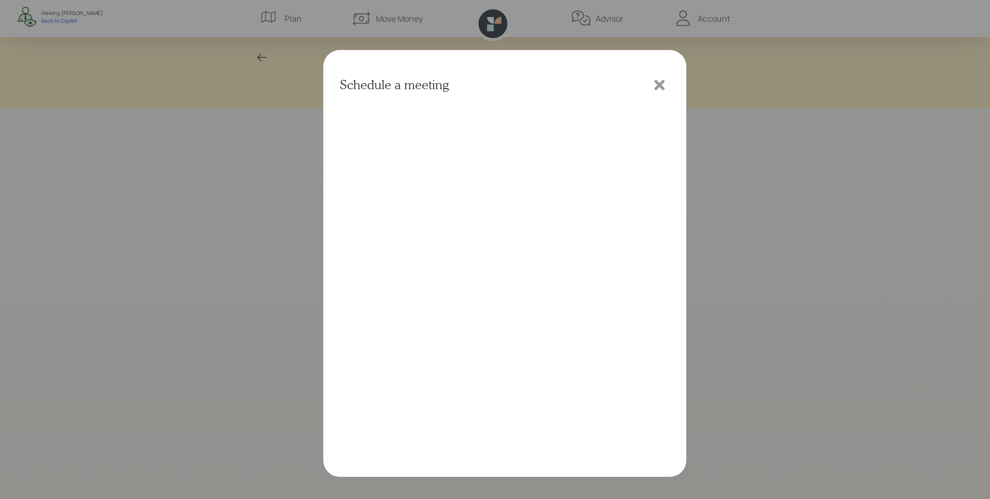
click at [789, 165] on div "Schedule a meeting" at bounding box center [495, 249] width 990 height 499
click at [660, 76] on div at bounding box center [659, 85] width 21 height 21
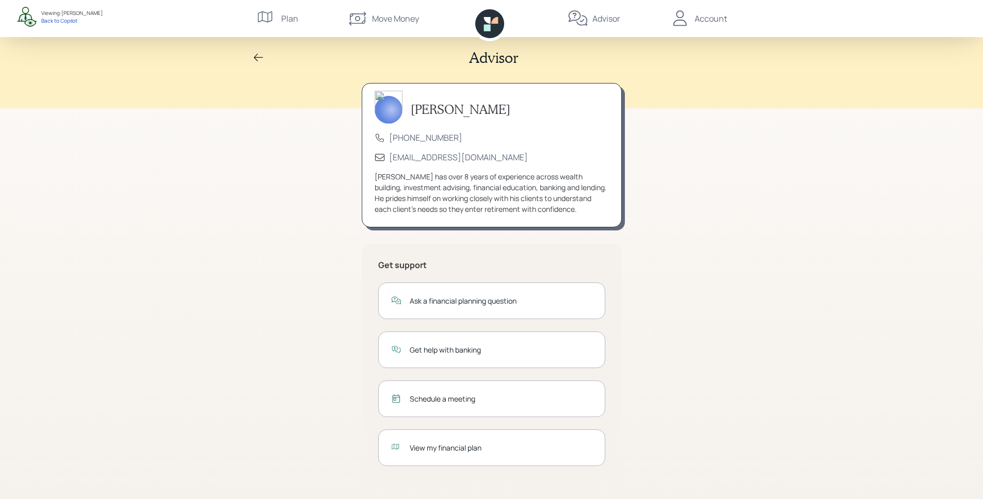
click at [475, 453] on div "View my financial plan" at bounding box center [491, 448] width 227 height 37
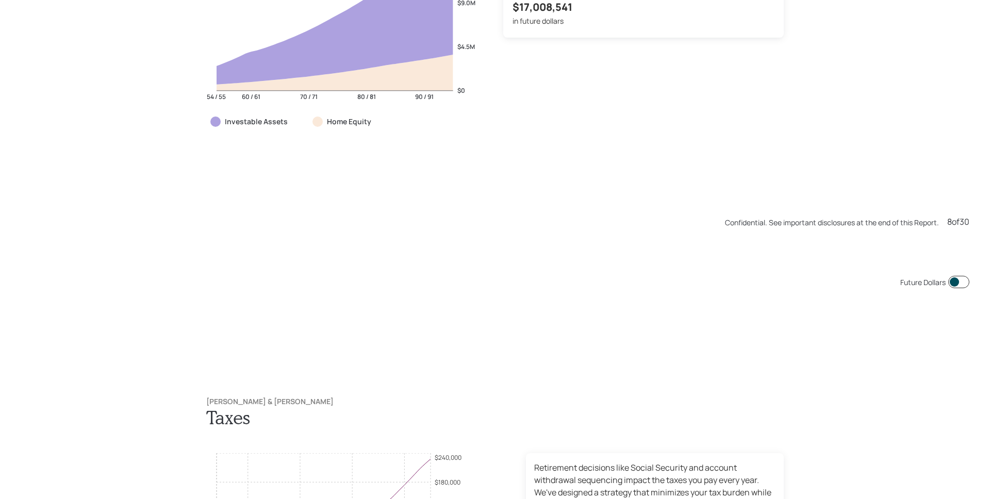
scroll to position [3994, 0]
